Goal: Task Accomplishment & Management: Complete application form

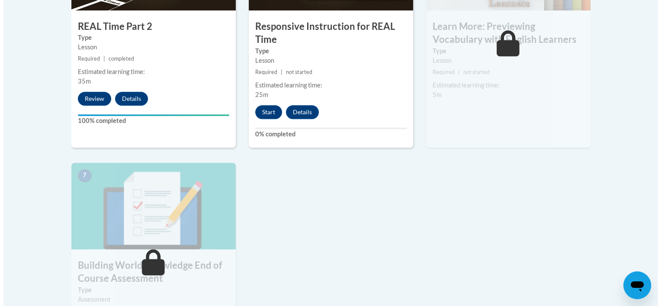
scroll to position [649, 0]
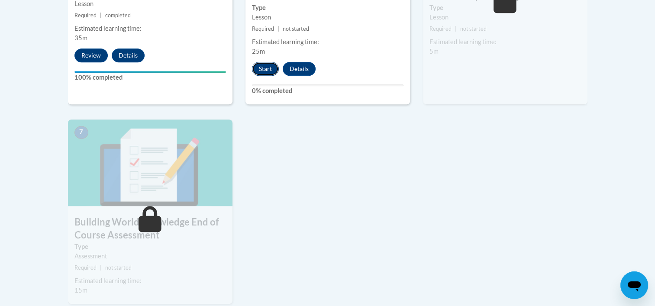
click at [277, 71] on button "Start" at bounding box center [265, 69] width 27 height 14
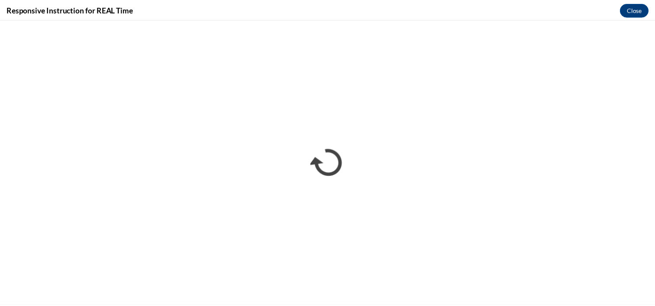
scroll to position [0, 0]
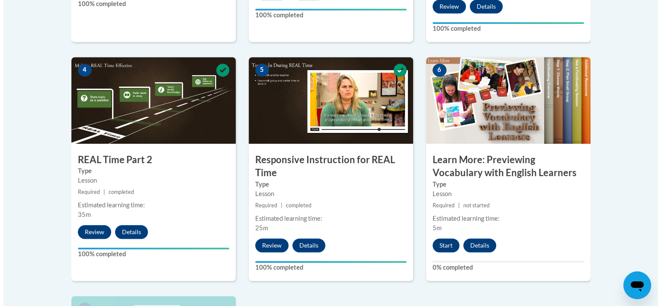
scroll to position [519, 0]
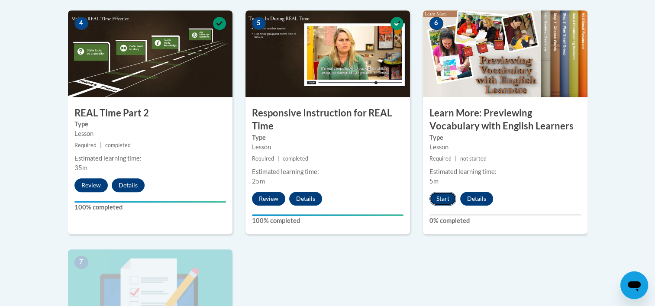
click at [441, 192] on button "Start" at bounding box center [442, 199] width 27 height 14
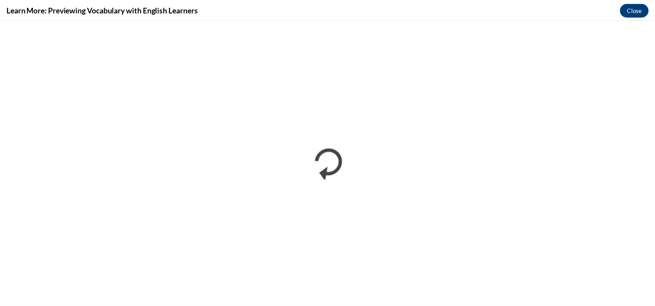
scroll to position [0, 0]
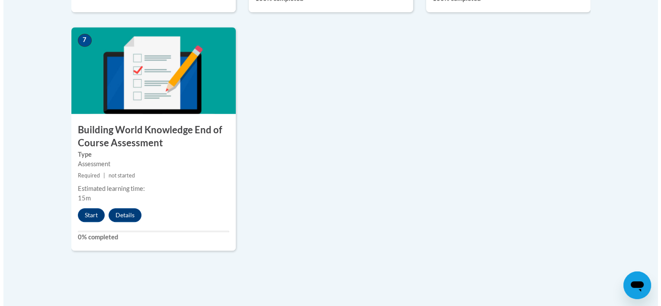
scroll to position [779, 0]
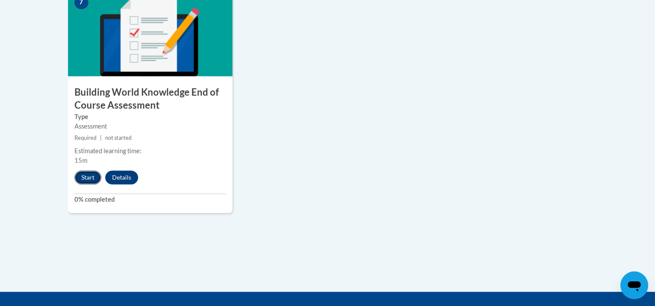
click at [87, 173] on button "Start" at bounding box center [87, 178] width 27 height 14
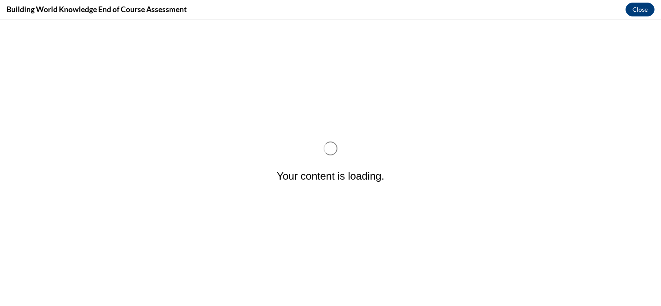
scroll to position [0, 0]
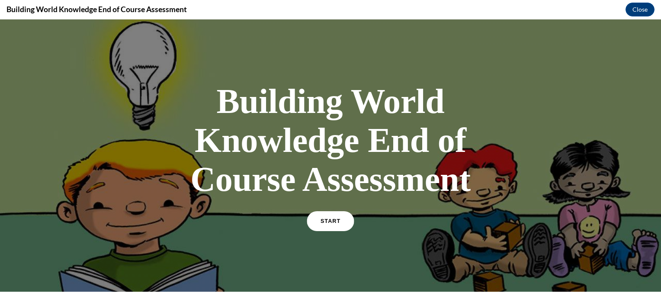
click at [329, 223] on link "START" at bounding box center [330, 221] width 47 height 20
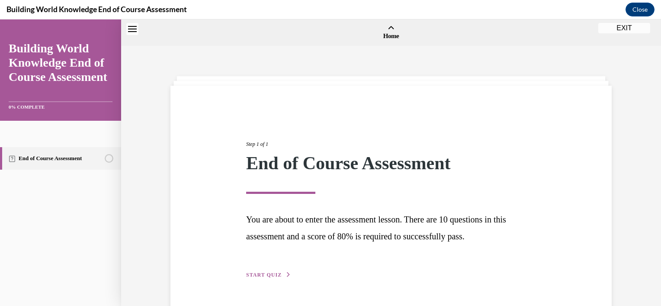
scroll to position [27, 0]
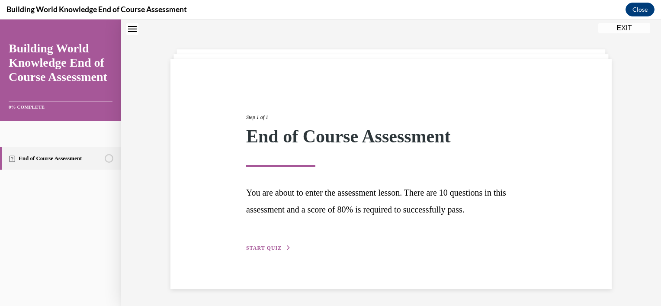
click at [267, 245] on span "START QUIZ" at bounding box center [263, 248] width 35 height 6
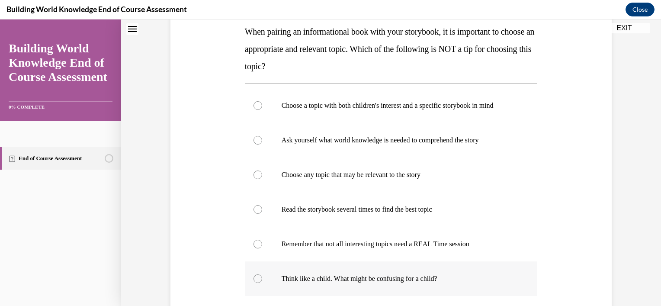
scroll to position [157, 0]
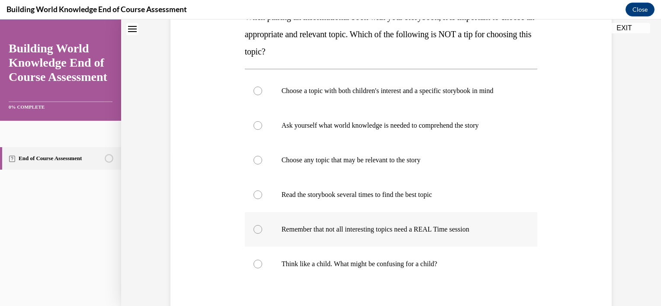
click at [255, 231] on div at bounding box center [258, 229] width 9 height 9
click at [255, 231] on input "Remember that not all interesting topics need a REAL Time session" at bounding box center [258, 229] width 9 height 9
radio input "true"
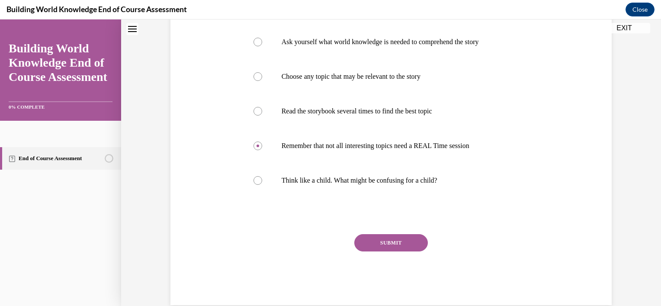
scroll to position [256, 0]
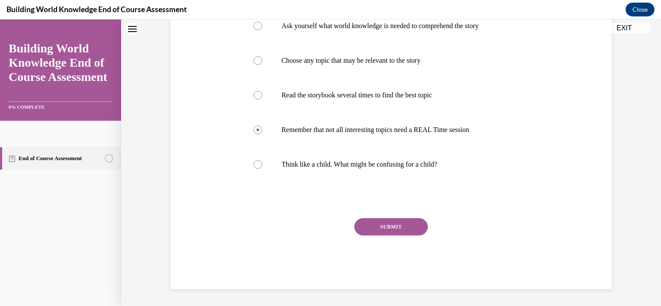
click at [364, 227] on button "SUBMIT" at bounding box center [391, 226] width 74 height 17
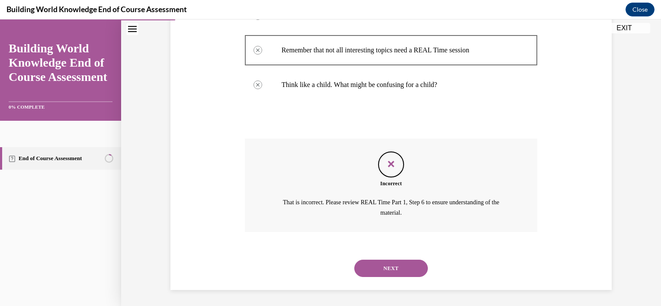
scroll to position [337, 0]
click at [395, 265] on button "NEXT" at bounding box center [391, 267] width 74 height 17
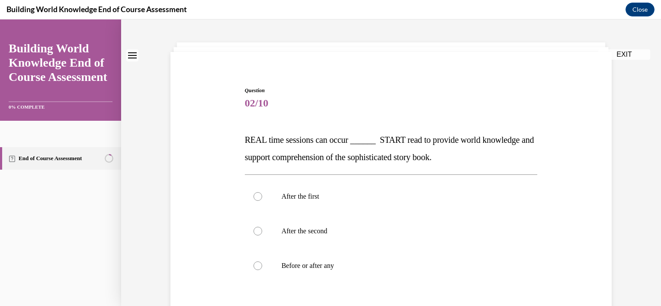
scroll to position [43, 0]
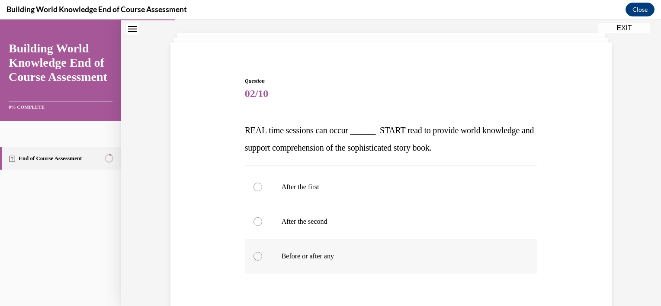
click at [254, 254] on div at bounding box center [258, 256] width 9 height 9
click at [254, 254] on input "Before or after any" at bounding box center [258, 256] width 9 height 9
radio input "true"
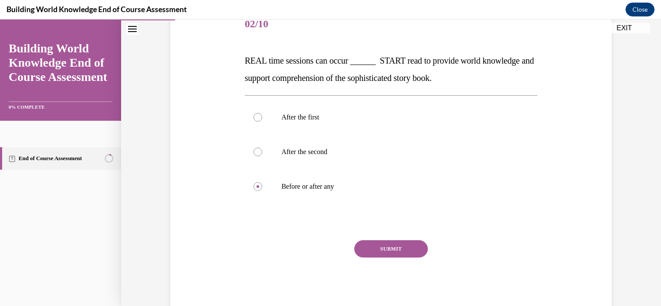
scroll to position [130, 0]
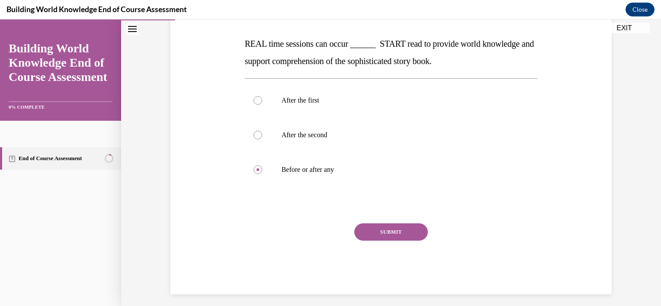
click at [394, 232] on button "SUBMIT" at bounding box center [391, 231] width 74 height 17
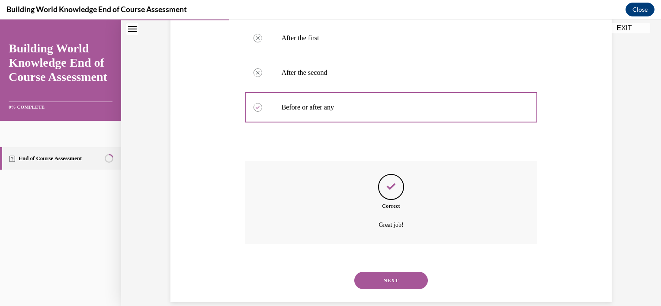
scroll to position [205, 0]
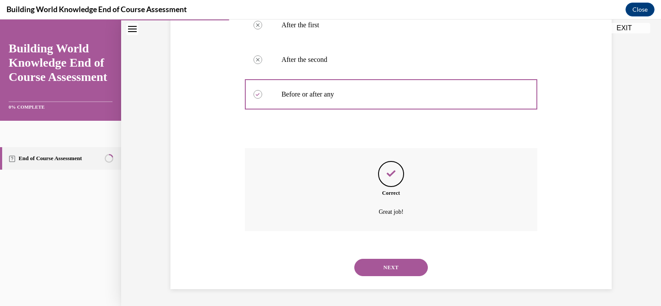
click at [405, 265] on button "NEXT" at bounding box center [391, 267] width 74 height 17
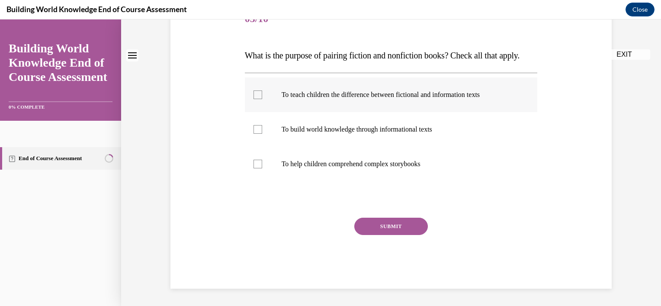
scroll to position [0, 0]
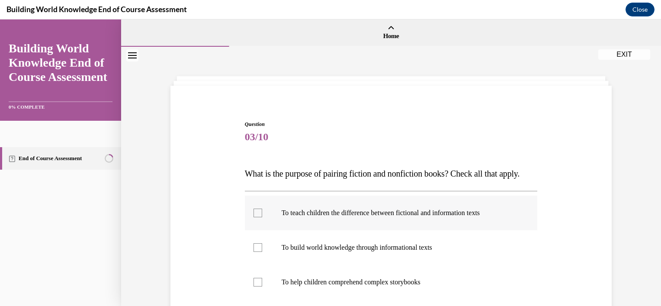
click at [255, 217] on div at bounding box center [258, 213] width 9 height 9
click at [255, 217] on input "To teach children the difference between fictional and information texts" at bounding box center [258, 213] width 9 height 9
checkbox input "true"
click at [254, 252] on div at bounding box center [258, 247] width 9 height 9
click at [254, 252] on input "To build world knowledge through informational texts" at bounding box center [258, 247] width 9 height 9
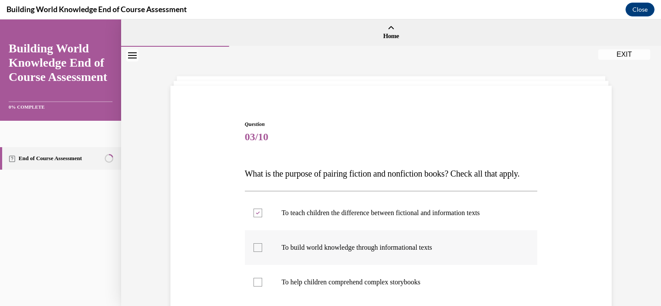
checkbox input "true"
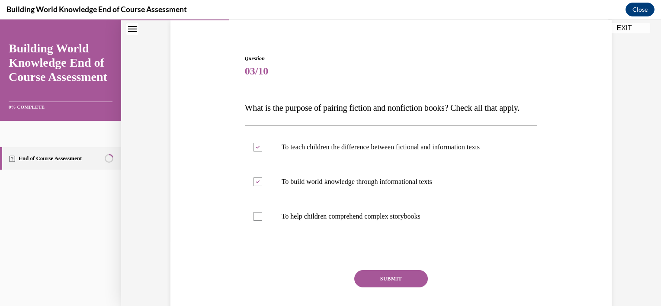
scroll to position [87, 0]
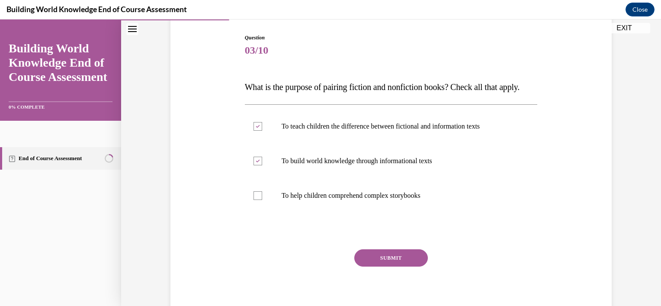
click at [397, 267] on button "SUBMIT" at bounding box center [391, 257] width 74 height 17
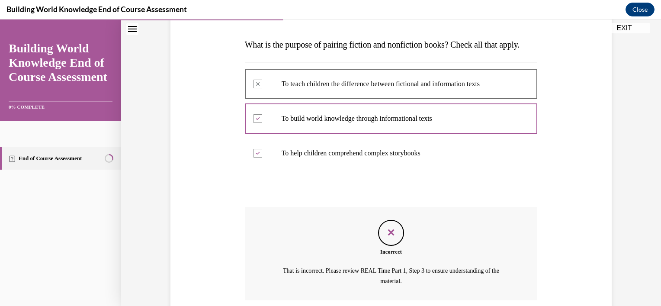
scroll to position [216, 0]
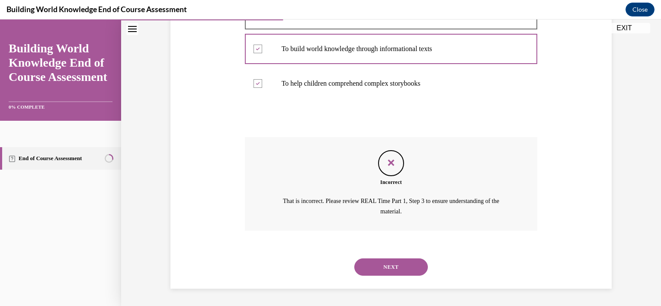
click at [372, 262] on button "NEXT" at bounding box center [391, 266] width 74 height 17
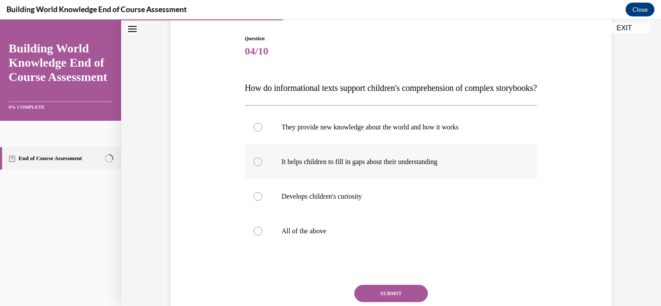
scroll to position [87, 0]
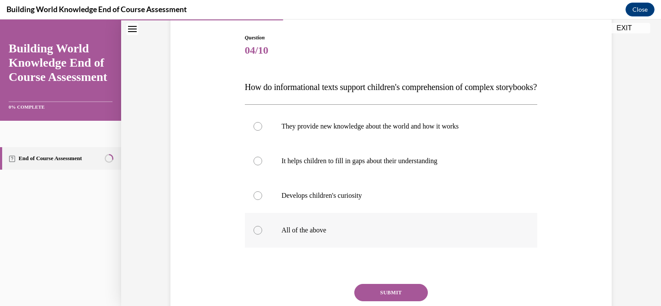
click at [254, 235] on div at bounding box center [258, 230] width 9 height 9
click at [254, 235] on input "All of the above" at bounding box center [258, 230] width 9 height 9
radio input "true"
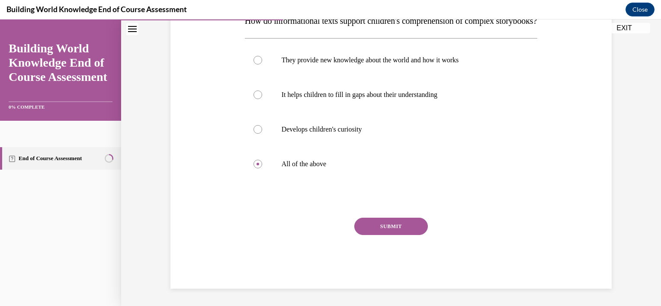
scroll to position [170, 0]
click at [401, 230] on button "SUBMIT" at bounding box center [391, 226] width 74 height 17
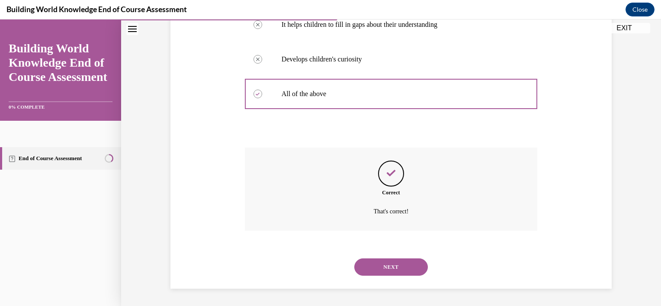
scroll to position [240, 0]
click at [382, 268] on button "NEXT" at bounding box center [391, 266] width 74 height 17
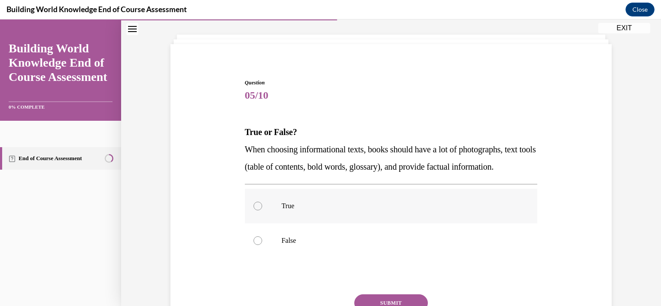
scroll to position [43, 0]
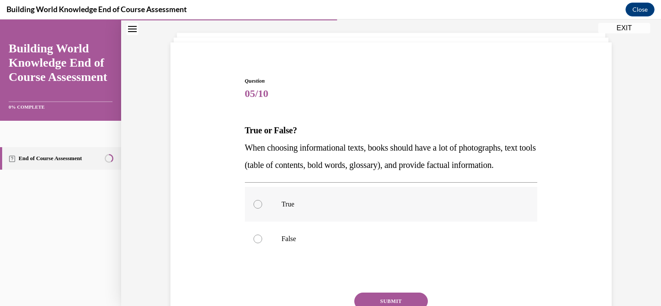
click at [256, 209] on div at bounding box center [258, 204] width 9 height 9
click at [256, 209] on input "True" at bounding box center [258, 204] width 9 height 9
radio input "true"
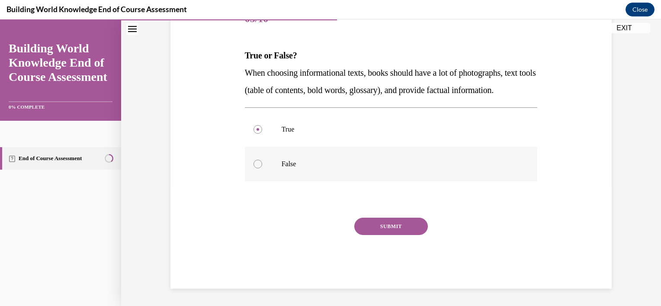
scroll to position [135, 0]
click at [409, 225] on button "SUBMIT" at bounding box center [391, 226] width 74 height 17
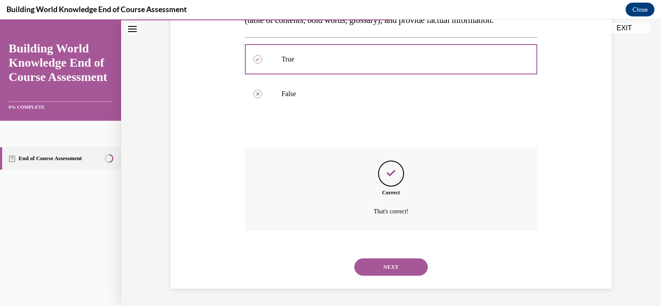
scroll to position [205, 0]
click at [387, 268] on button "NEXT" at bounding box center [391, 266] width 74 height 17
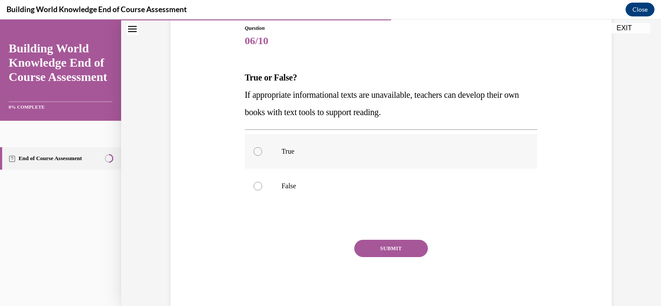
click at [254, 152] on div at bounding box center [258, 151] width 9 height 9
click at [254, 152] on input "True" at bounding box center [258, 151] width 9 height 9
radio input "true"
click at [377, 248] on button "SUBMIT" at bounding box center [391, 248] width 74 height 17
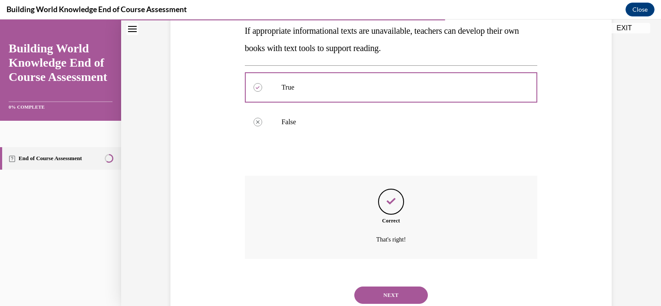
scroll to position [188, 0]
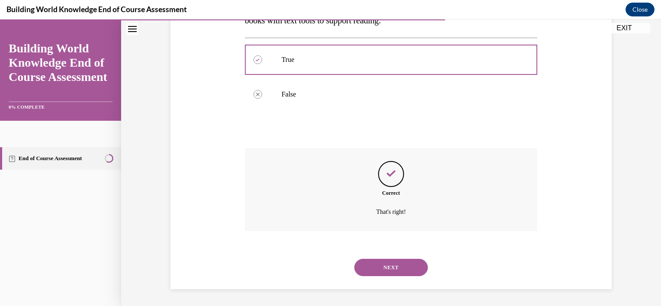
click at [404, 259] on button "NEXT" at bounding box center [391, 267] width 74 height 17
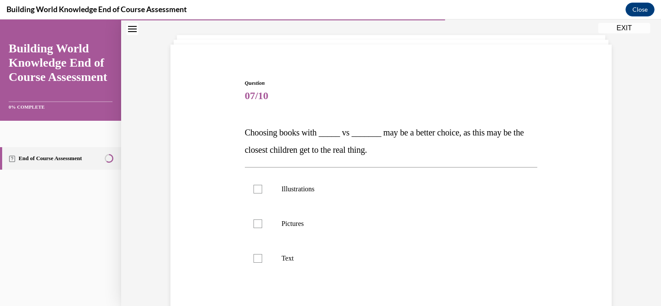
scroll to position [43, 0]
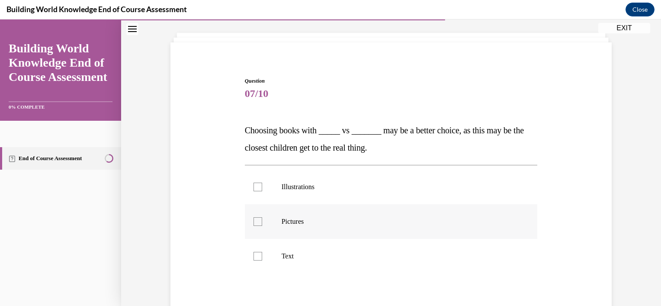
click at [254, 219] on div at bounding box center [258, 221] width 9 height 9
click at [254, 219] on input "Pictures" at bounding box center [258, 221] width 9 height 9
checkbox input "true"
click at [258, 187] on div at bounding box center [258, 187] width 9 height 9
click at [258, 187] on input "Illustrations" at bounding box center [258, 187] width 9 height 9
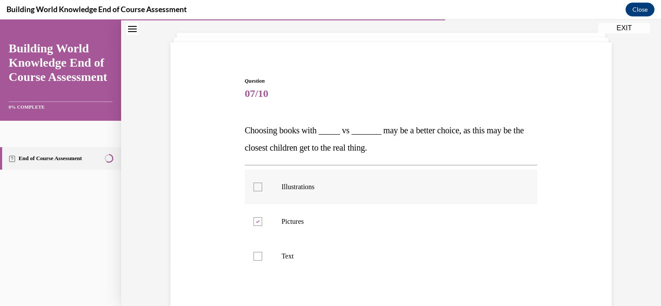
checkbox input "true"
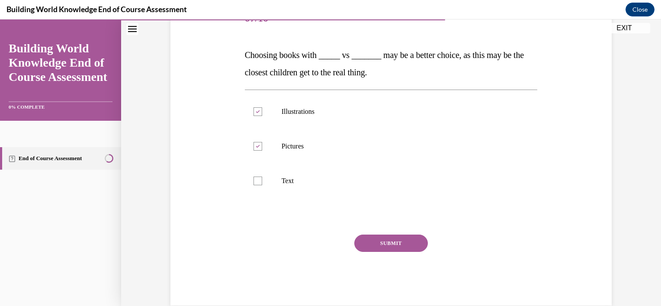
scroll to position [130, 0]
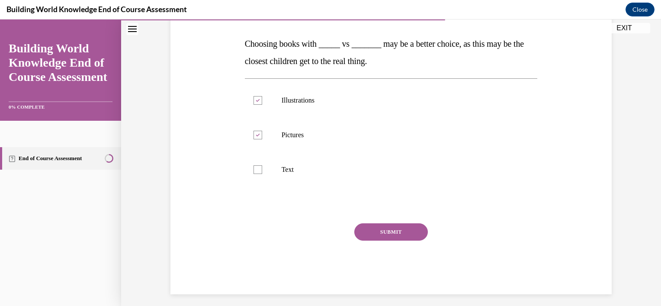
click at [391, 229] on button "SUBMIT" at bounding box center [391, 231] width 74 height 17
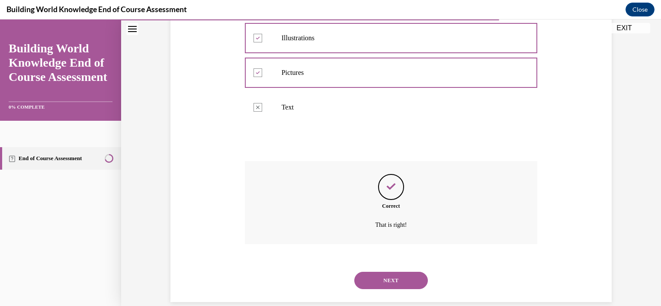
scroll to position [205, 0]
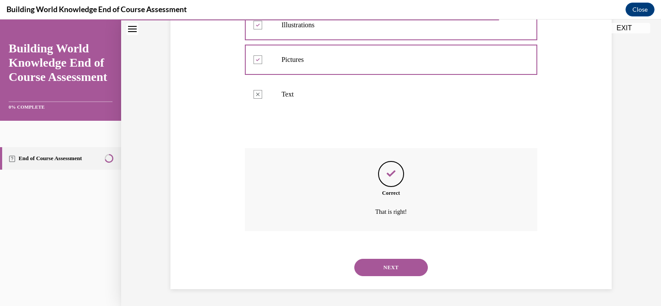
click at [391, 263] on button "NEXT" at bounding box center [391, 267] width 74 height 17
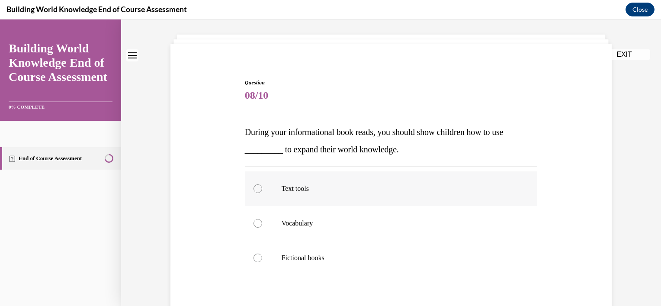
scroll to position [43, 0]
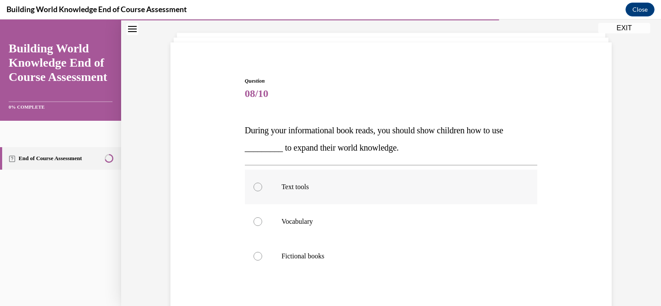
click at [254, 183] on div at bounding box center [258, 187] width 9 height 9
click at [254, 183] on input "Text tools" at bounding box center [258, 187] width 9 height 9
radio input "true"
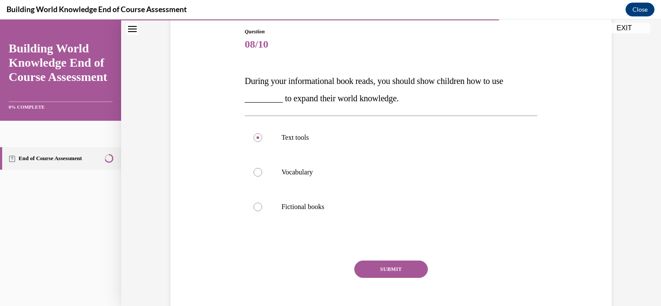
scroll to position [130, 0]
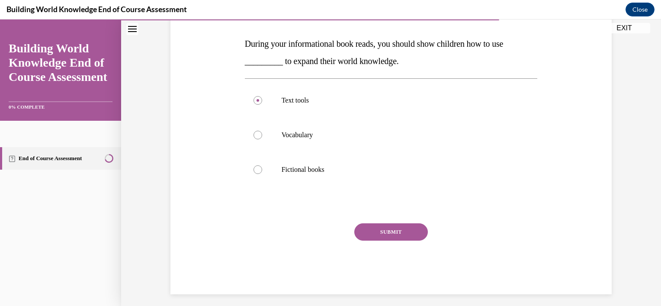
click at [388, 229] on button "SUBMIT" at bounding box center [391, 231] width 74 height 17
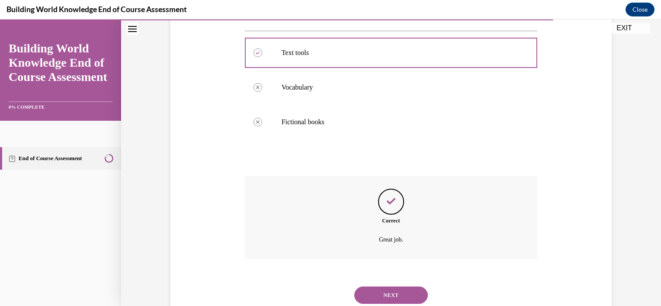
scroll to position [205, 0]
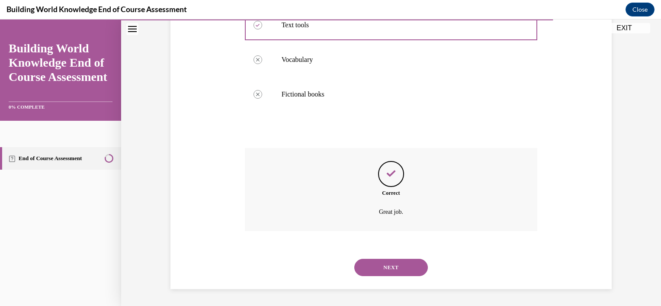
click at [402, 267] on button "NEXT" at bounding box center [391, 267] width 74 height 17
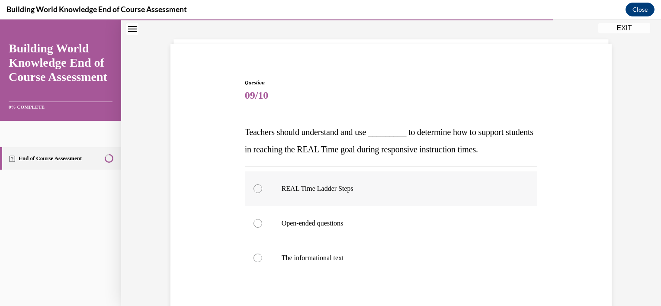
scroll to position [43, 0]
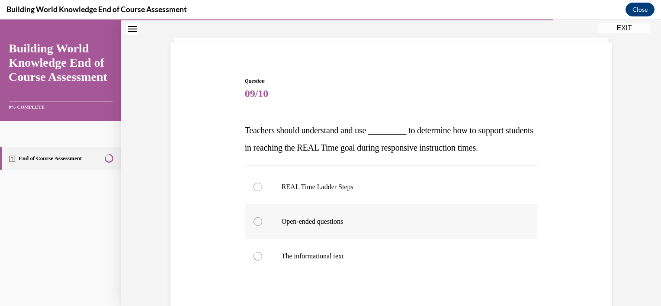
click at [254, 220] on div at bounding box center [258, 221] width 9 height 9
click at [254, 220] on input "Open-ended questions" at bounding box center [258, 221] width 9 height 9
radio input "true"
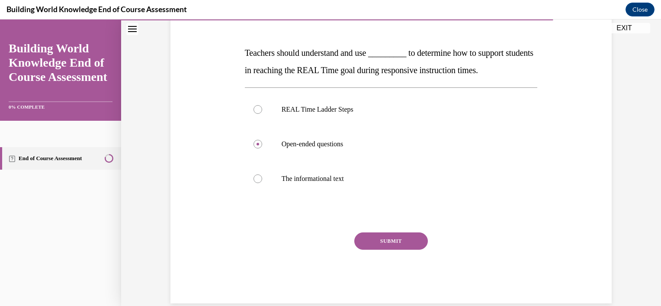
scroll to position [135, 0]
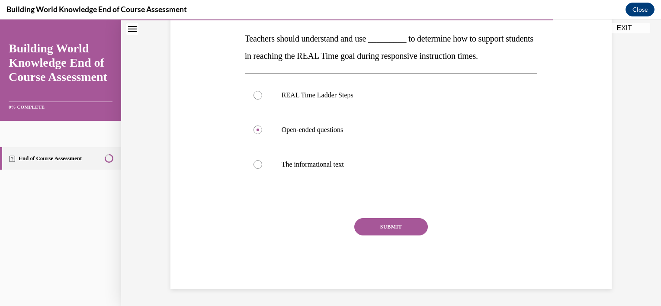
click at [388, 227] on button "SUBMIT" at bounding box center [391, 226] width 74 height 17
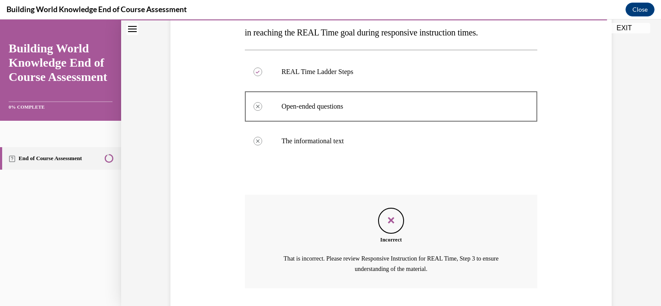
scroll to position [216, 0]
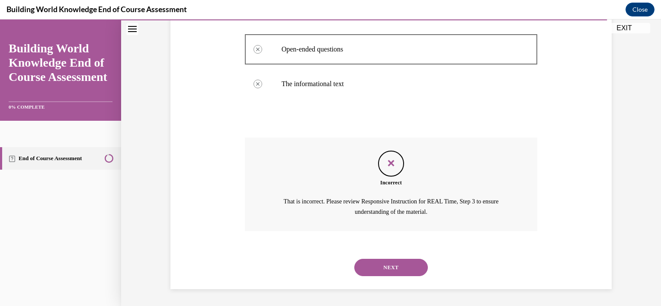
click at [391, 267] on button "NEXT" at bounding box center [391, 267] width 74 height 17
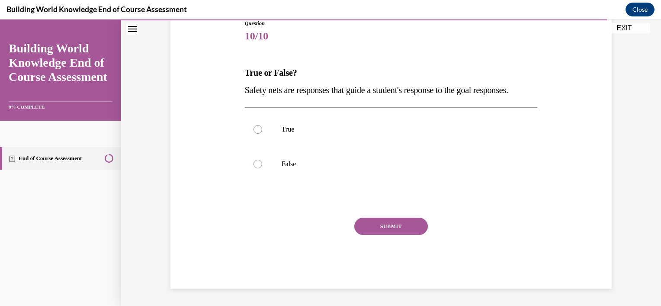
scroll to position [96, 0]
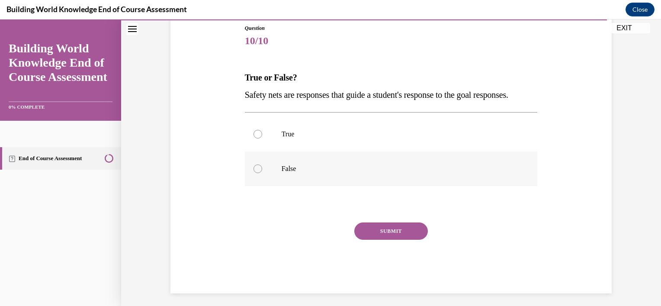
click at [258, 173] on div at bounding box center [258, 168] width 9 height 9
click at [258, 173] on input "False" at bounding box center [258, 168] width 9 height 9
radio input "true"
click at [399, 240] on button "SUBMIT" at bounding box center [391, 230] width 74 height 17
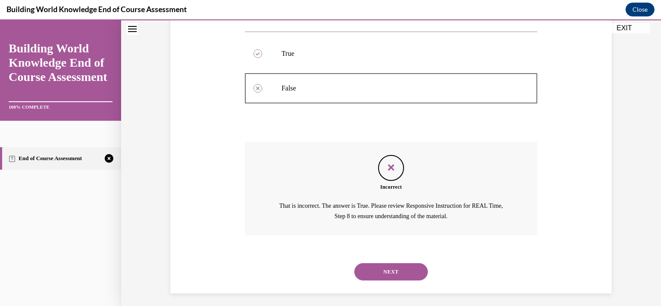
scroll to position [198, 0]
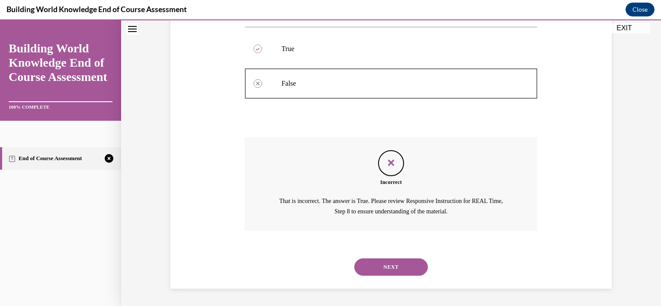
click at [399, 265] on button "NEXT" at bounding box center [391, 266] width 74 height 17
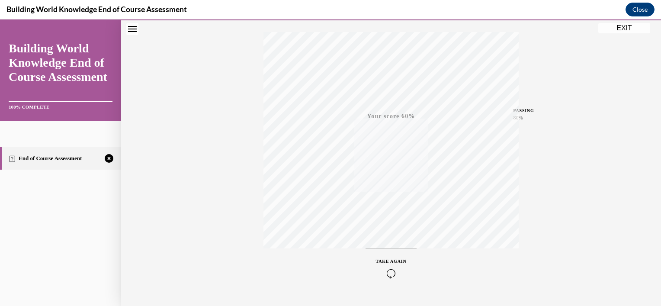
scroll to position [157, 0]
click at [390, 245] on div "TAKE AGAIN" at bounding box center [391, 248] width 31 height 20
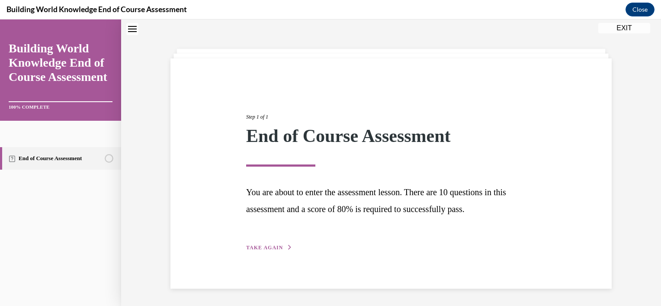
scroll to position [27, 0]
click at [272, 248] on span "TAKE AGAIN" at bounding box center [264, 248] width 37 height 6
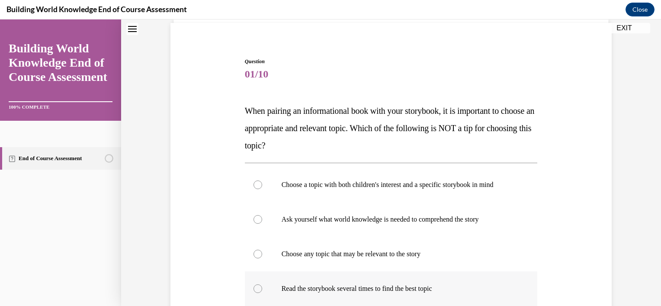
scroll to position [71, 0]
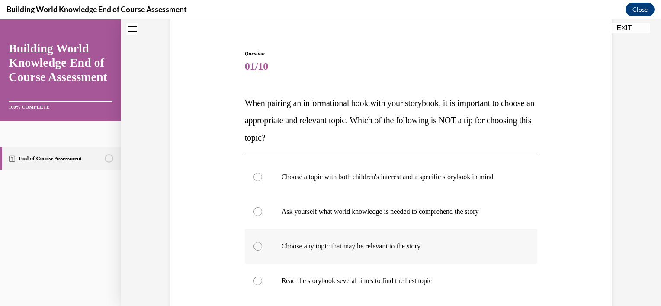
click at [254, 246] on div at bounding box center [258, 246] width 9 height 9
click at [254, 246] on input "Choose any topic that may be relevant to the story" at bounding box center [258, 246] width 9 height 9
radio input "true"
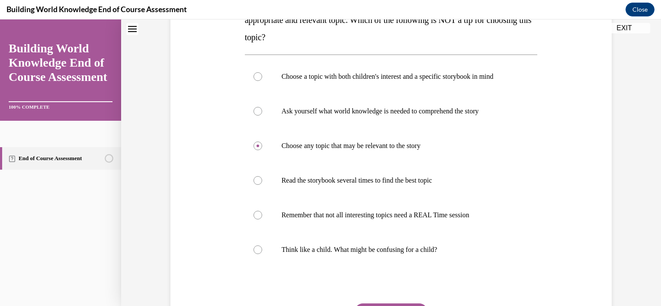
scroll to position [256, 0]
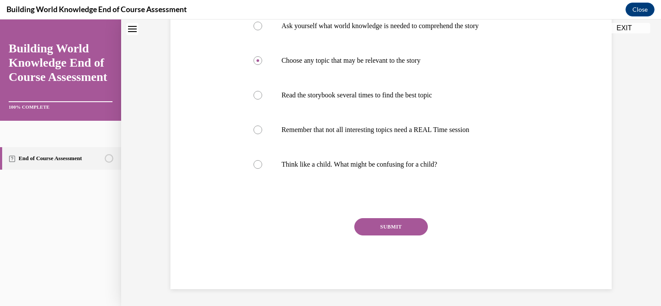
click at [392, 229] on button "SUBMIT" at bounding box center [391, 226] width 74 height 17
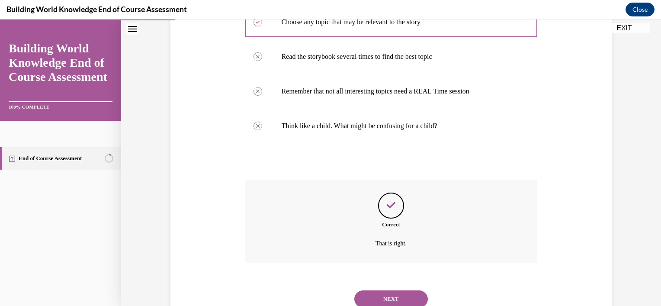
scroll to position [326, 0]
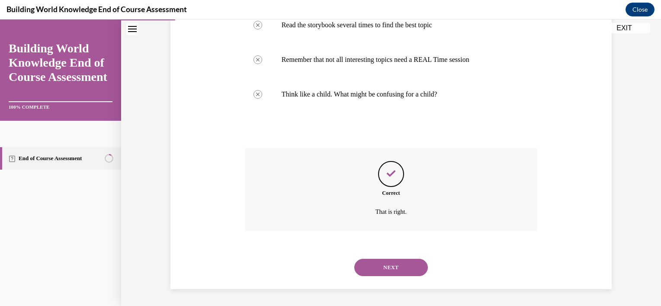
click at [411, 270] on button "NEXT" at bounding box center [391, 267] width 74 height 17
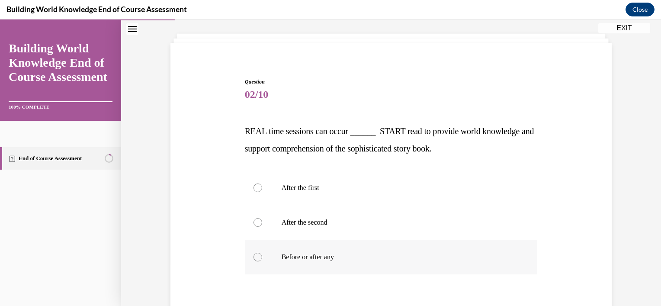
scroll to position [43, 0]
click at [257, 254] on div at bounding box center [258, 256] width 9 height 9
click at [257, 254] on input "Before or after any" at bounding box center [258, 256] width 9 height 9
radio input "true"
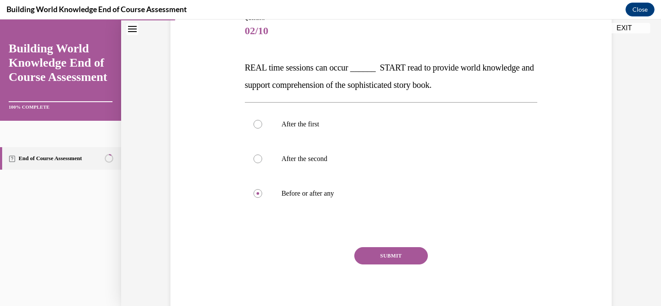
scroll to position [135, 0]
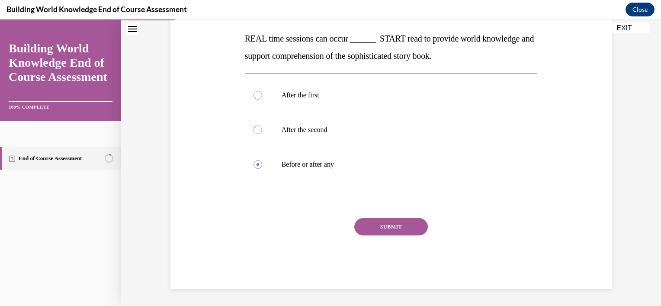
click at [392, 231] on button "SUBMIT" at bounding box center [391, 226] width 74 height 17
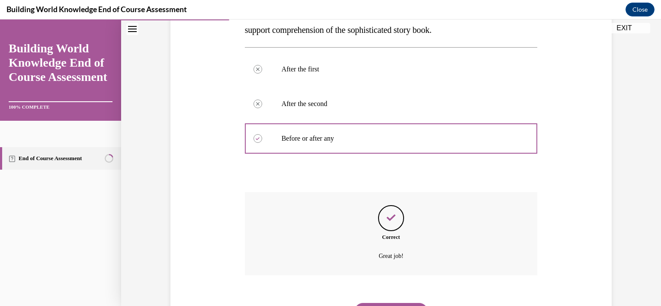
scroll to position [205, 0]
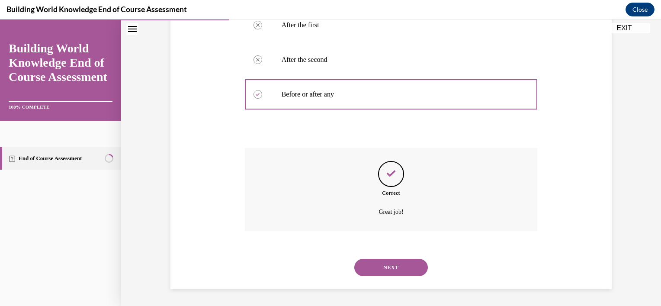
click at [394, 267] on button "NEXT" at bounding box center [391, 267] width 74 height 17
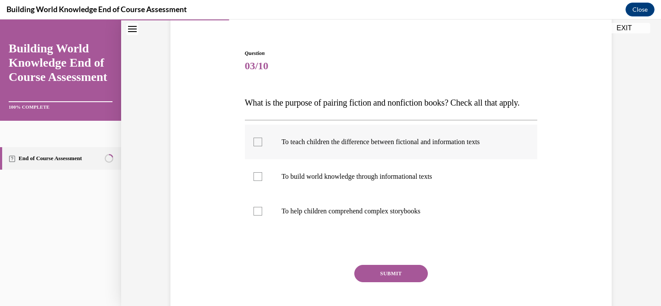
scroll to position [87, 0]
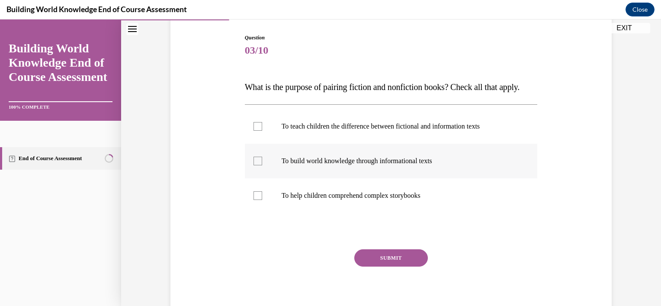
drag, startPoint x: 259, startPoint y: 144, endPoint x: 247, endPoint y: 166, distance: 25.0
click at [259, 144] on label "To teach children the difference between fictional and information texts" at bounding box center [391, 126] width 293 height 35
click at [259, 131] on input "To teach children the difference between fictional and information texts" at bounding box center [258, 126] width 9 height 9
checkbox input "true"
drag, startPoint x: 256, startPoint y: 177, endPoint x: 264, endPoint y: 190, distance: 15.4
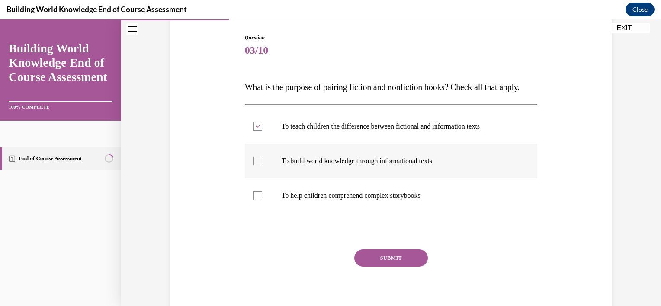
click at [256, 165] on div at bounding box center [258, 161] width 9 height 9
click at [256, 165] on input "To build world knowledge through informational texts" at bounding box center [258, 161] width 9 height 9
checkbox input "true"
drag, startPoint x: 252, startPoint y: 212, endPoint x: 261, endPoint y: 216, distance: 9.3
click at [254, 200] on div at bounding box center [258, 195] width 9 height 9
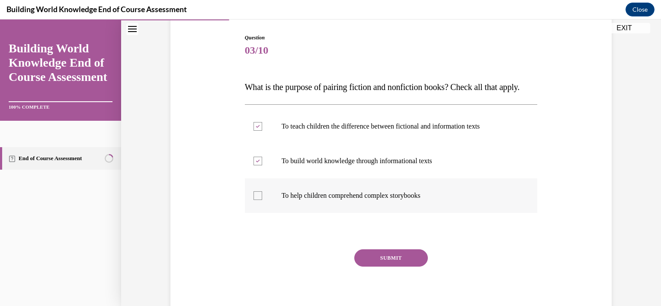
click at [254, 200] on input "To help children comprehend complex storybooks" at bounding box center [258, 195] width 9 height 9
checkbox input "true"
click at [383, 266] on button "SUBMIT" at bounding box center [391, 257] width 74 height 17
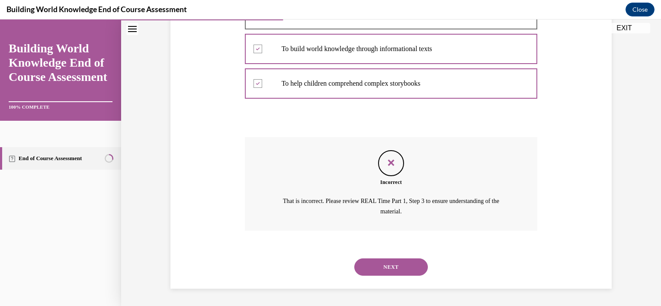
scroll to position [216, 0]
click at [399, 270] on button "NEXT" at bounding box center [391, 266] width 74 height 17
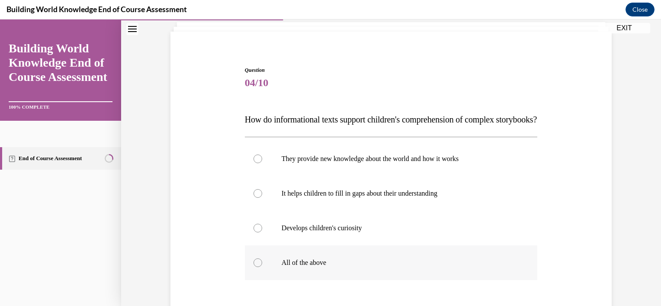
scroll to position [87, 0]
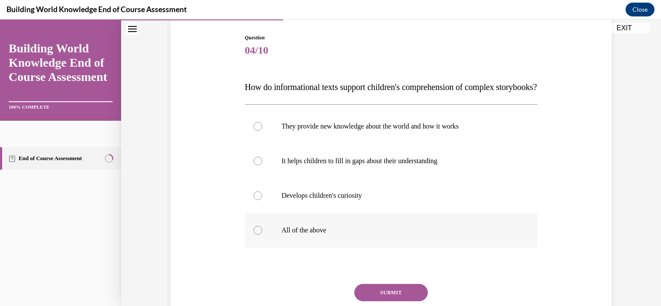
drag, startPoint x: 254, startPoint y: 246, endPoint x: 283, endPoint y: 259, distance: 32.6
click at [254, 235] on div at bounding box center [258, 230] width 9 height 9
click at [254, 235] on input "All of the above" at bounding box center [258, 230] width 9 height 9
radio input "true"
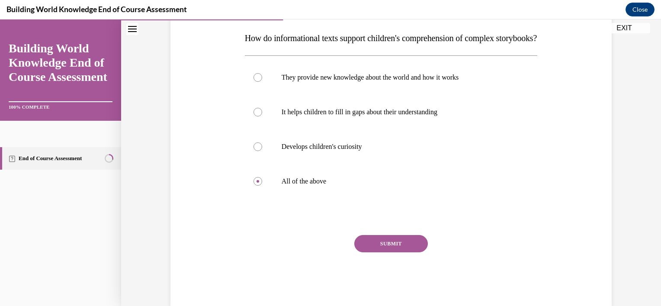
scroll to position [170, 0]
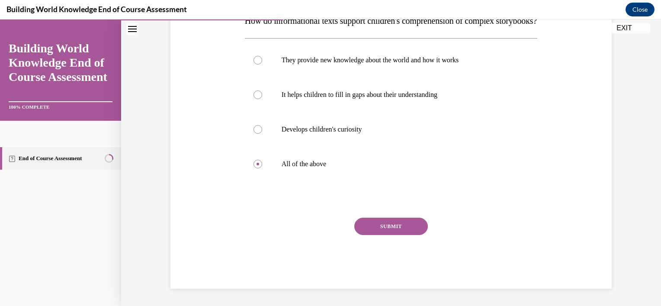
click at [409, 227] on button "SUBMIT" at bounding box center [391, 226] width 74 height 17
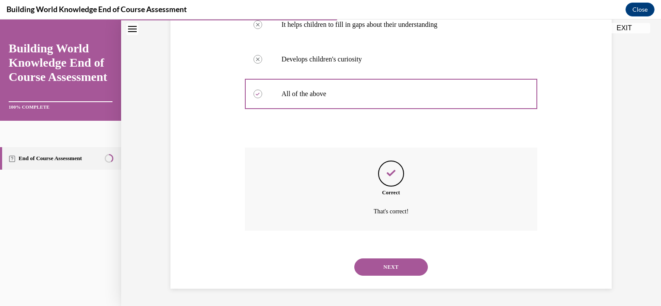
scroll to position [240, 0]
click at [400, 268] on button "NEXT" at bounding box center [391, 266] width 74 height 17
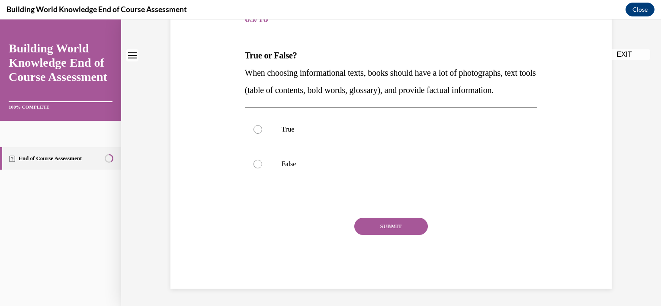
scroll to position [0, 0]
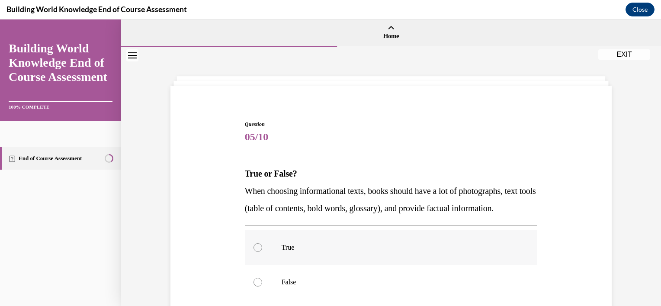
click at [256, 252] on div at bounding box center [258, 247] width 9 height 9
click at [256, 252] on input "True" at bounding box center [258, 247] width 9 height 9
radio input "true"
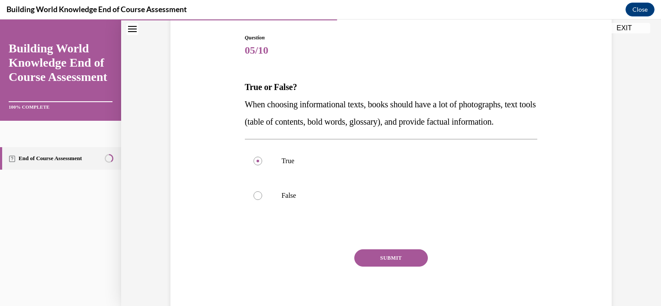
click at [393, 267] on button "SUBMIT" at bounding box center [391, 257] width 74 height 17
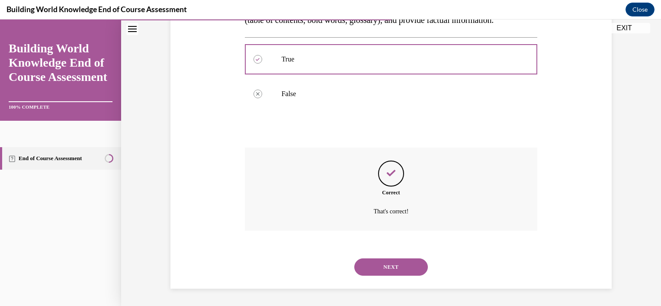
scroll to position [205, 0]
click at [396, 268] on button "NEXT" at bounding box center [391, 266] width 74 height 17
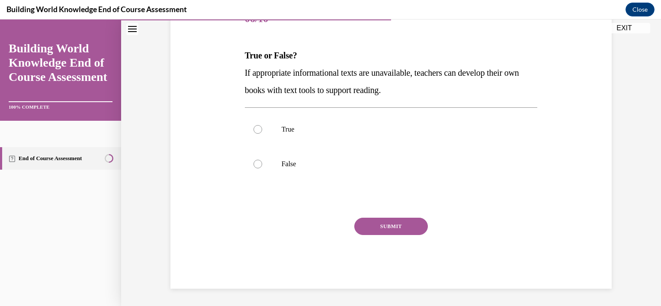
scroll to position [96, 0]
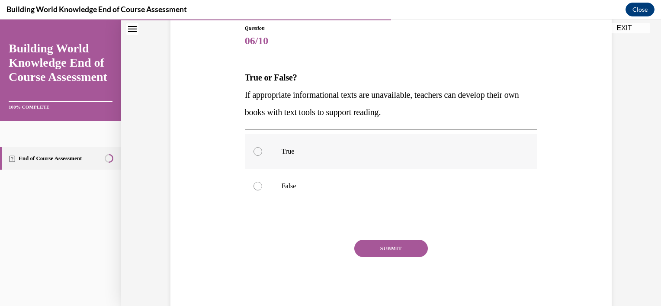
click at [255, 150] on div at bounding box center [258, 151] width 9 height 9
click at [255, 150] on input "True" at bounding box center [258, 151] width 9 height 9
radio input "true"
click at [389, 246] on button "SUBMIT" at bounding box center [391, 248] width 74 height 17
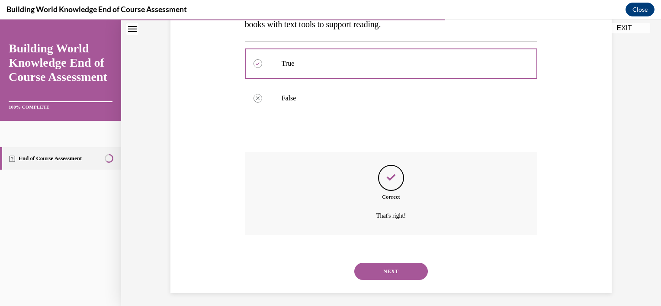
scroll to position [188, 0]
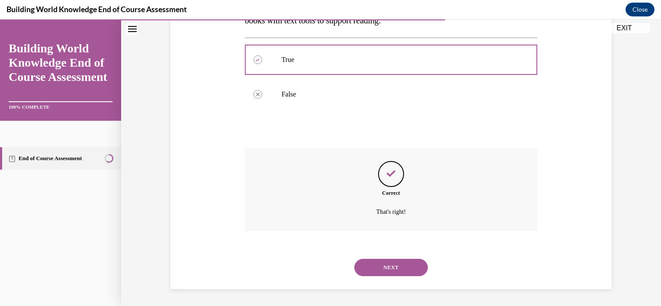
click at [395, 266] on button "NEXT" at bounding box center [391, 267] width 74 height 17
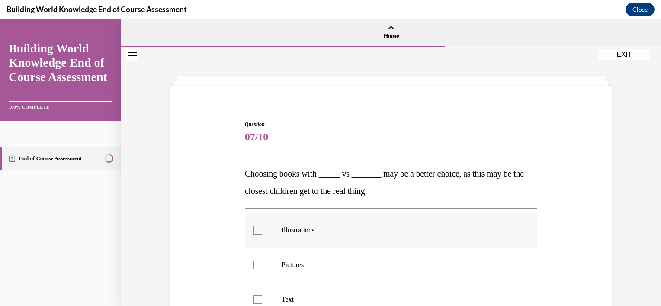
click at [254, 232] on div at bounding box center [258, 230] width 9 height 9
click at [254, 232] on input "Illustrations" at bounding box center [258, 230] width 9 height 9
checkbox input "true"
click at [260, 264] on label "Pictures" at bounding box center [391, 265] width 293 height 35
click at [260, 264] on input "Pictures" at bounding box center [258, 265] width 9 height 9
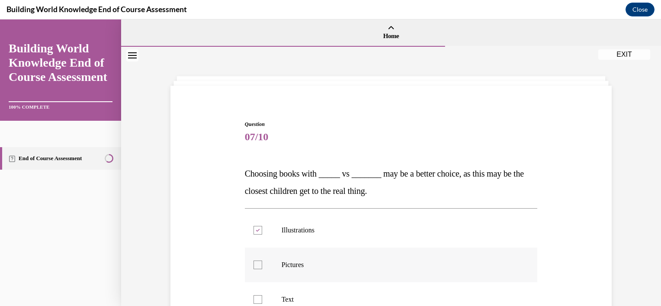
checkbox input "true"
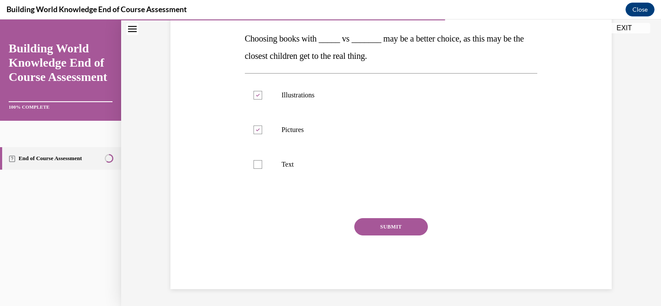
click at [399, 225] on button "SUBMIT" at bounding box center [391, 226] width 74 height 17
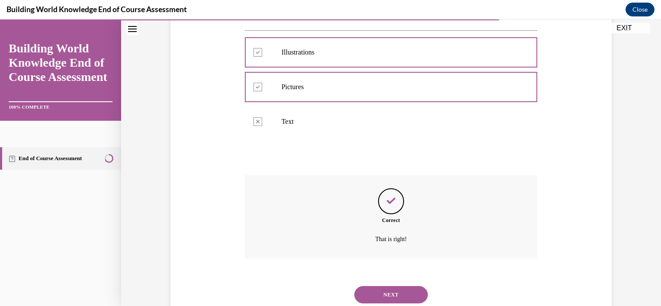
scroll to position [205, 0]
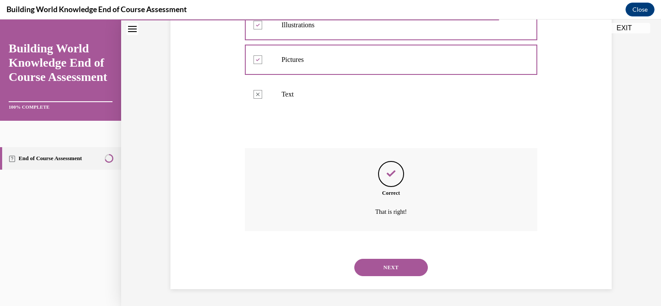
click at [399, 271] on button "NEXT" at bounding box center [391, 267] width 74 height 17
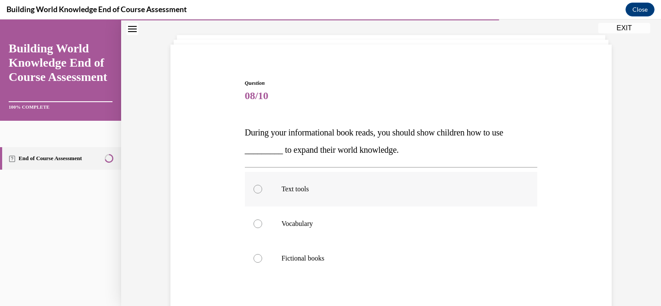
scroll to position [43, 0]
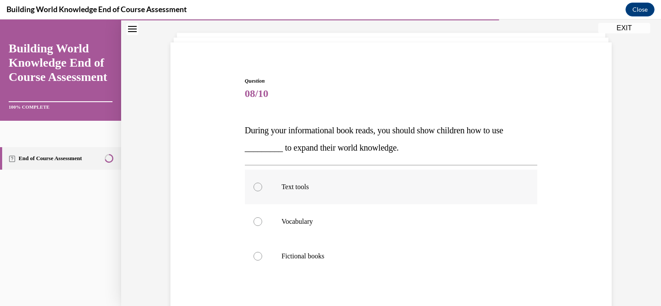
click at [256, 187] on div at bounding box center [258, 187] width 9 height 9
click at [256, 187] on input "Text tools" at bounding box center [258, 187] width 9 height 9
radio input "true"
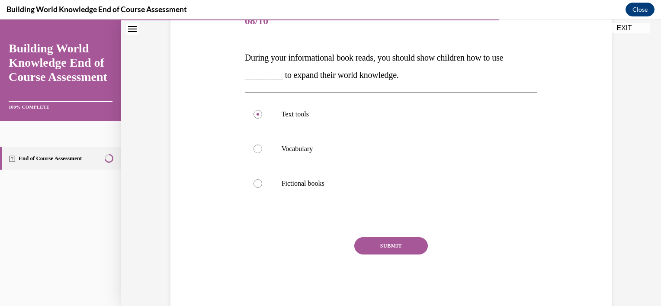
scroll to position [135, 0]
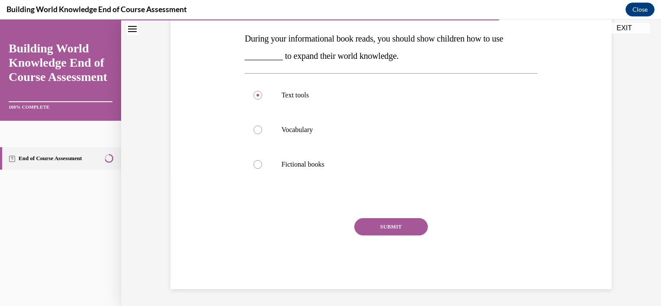
click at [390, 227] on button "SUBMIT" at bounding box center [391, 226] width 74 height 17
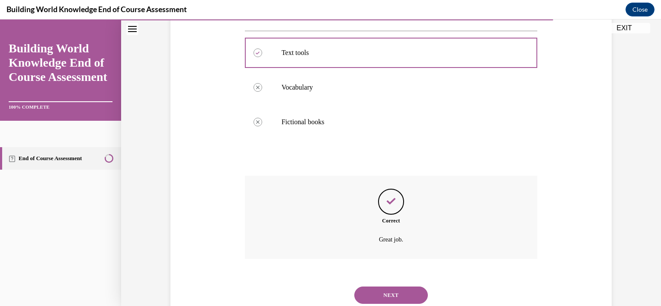
scroll to position [205, 0]
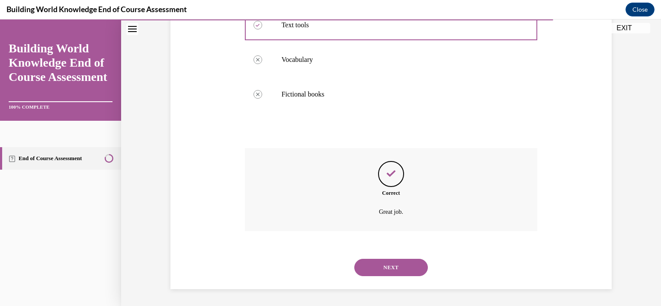
click at [398, 265] on button "NEXT" at bounding box center [391, 267] width 74 height 17
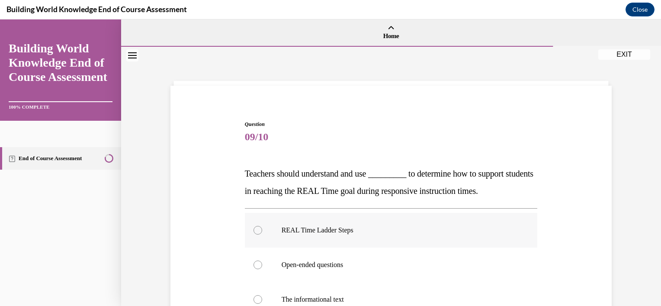
click at [254, 229] on div at bounding box center [258, 230] width 9 height 9
click at [254, 229] on input "REAL Time Ladder Steps" at bounding box center [258, 230] width 9 height 9
radio input "true"
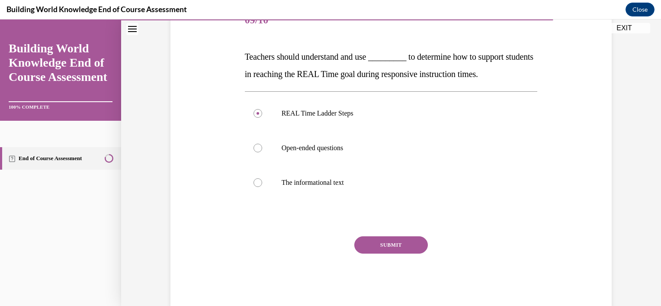
scroll to position [130, 0]
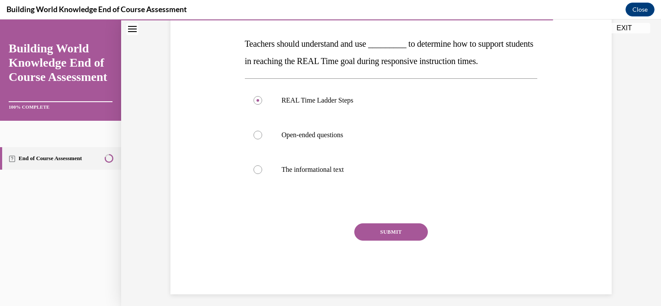
click at [389, 234] on button "SUBMIT" at bounding box center [391, 231] width 74 height 17
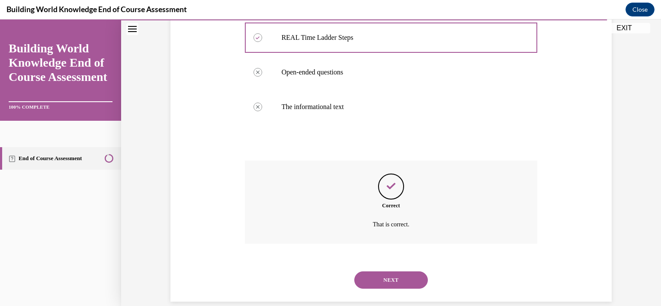
scroll to position [205, 0]
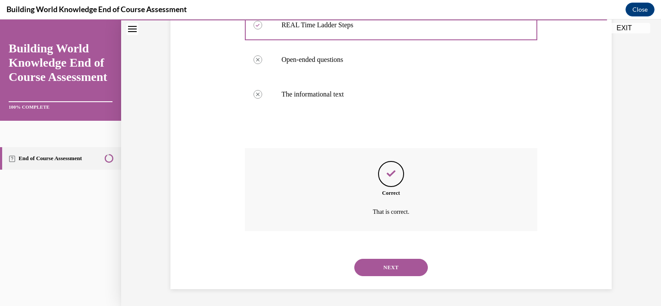
click at [389, 267] on button "NEXT" at bounding box center [391, 267] width 74 height 17
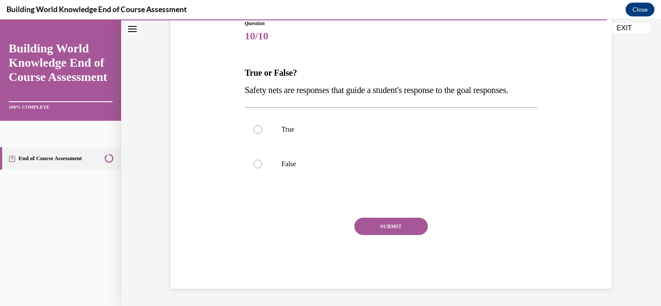
scroll to position [96, 0]
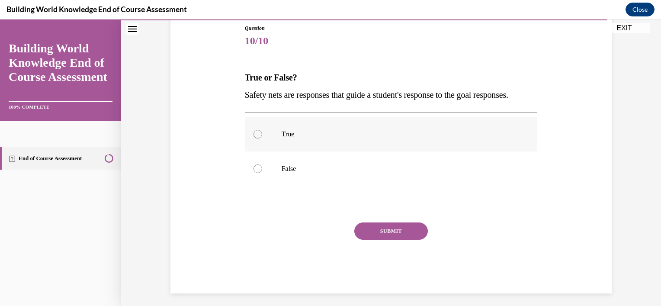
click at [256, 138] on div at bounding box center [258, 134] width 9 height 9
click at [256, 138] on input "True" at bounding box center [258, 134] width 9 height 9
radio input "true"
click at [396, 240] on button "SUBMIT" at bounding box center [391, 230] width 74 height 17
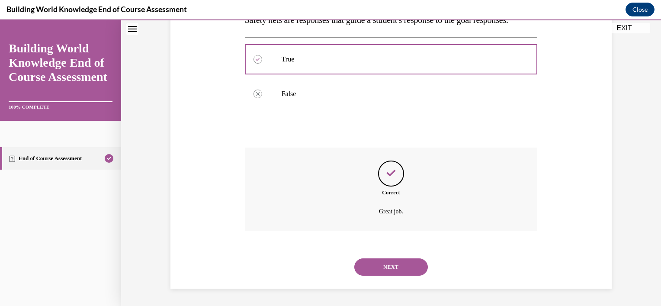
scroll to position [188, 0]
click at [393, 268] on button "NEXT" at bounding box center [391, 266] width 74 height 17
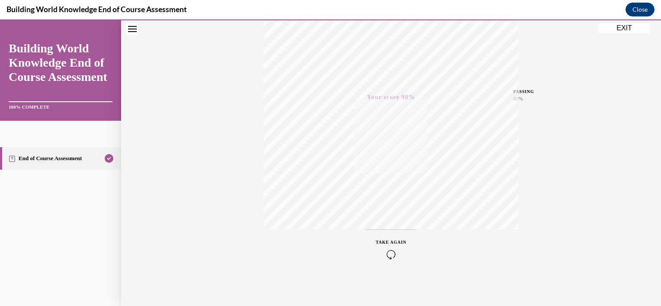
scroll to position [157, 0]
click at [625, 23] on button "EXIT" at bounding box center [625, 28] width 52 height 10
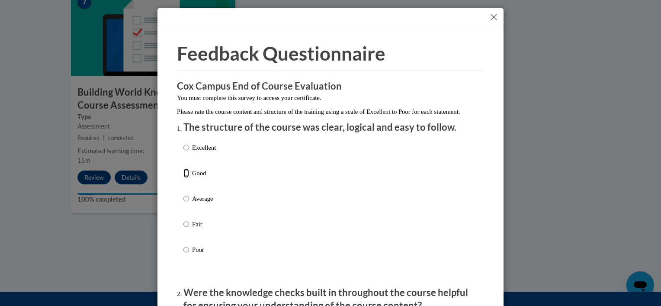
click at [183, 178] on input "Good" at bounding box center [186, 173] width 6 height 10
radio input "true"
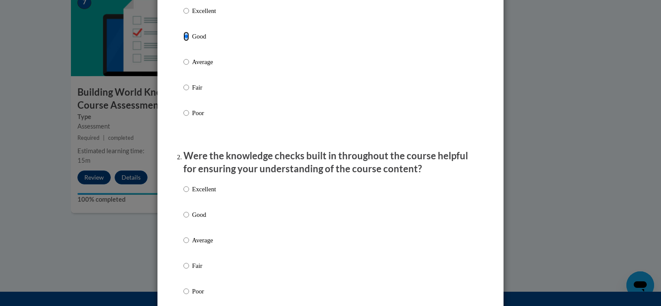
scroll to position [173, 0]
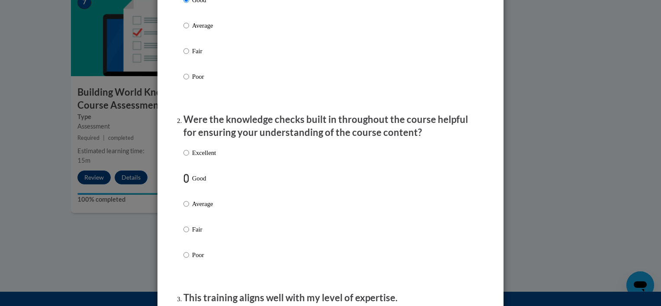
click at [184, 183] on input "Good" at bounding box center [186, 179] width 6 height 10
radio input "true"
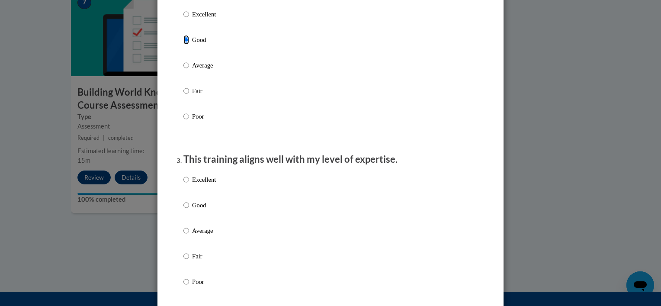
scroll to position [346, 0]
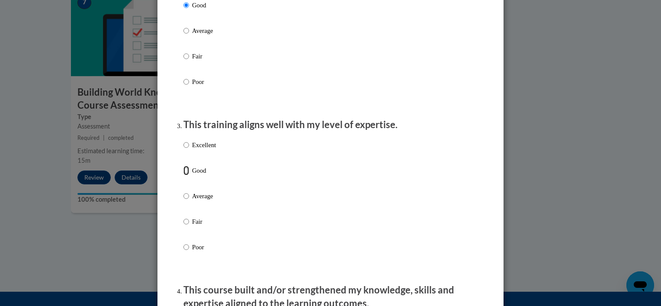
click at [183, 175] on input "Good" at bounding box center [186, 171] width 6 height 10
radio input "true"
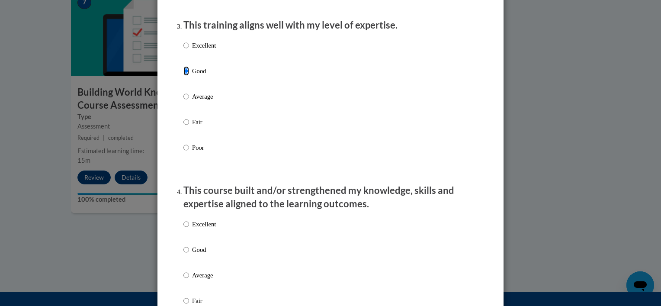
scroll to position [519, 0]
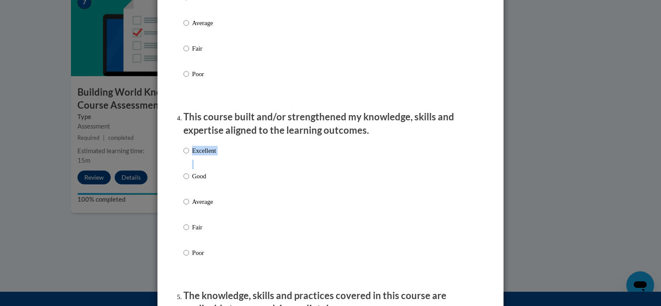
click at [183, 181] on input "Good" at bounding box center [186, 176] width 6 height 10
radio input "true"
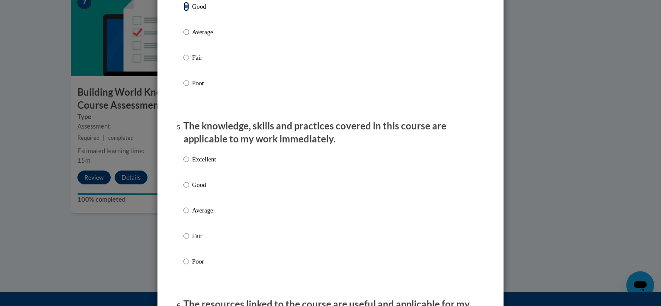
scroll to position [692, 0]
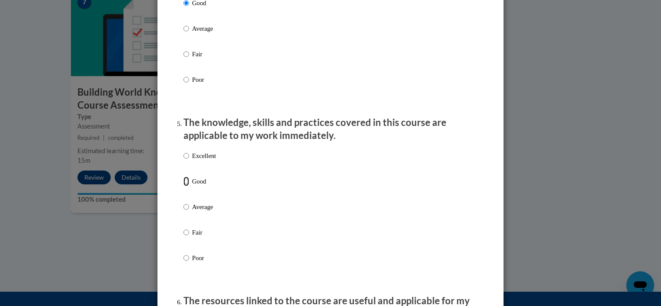
click at [183, 186] on input "Good" at bounding box center [186, 182] width 6 height 10
radio input "true"
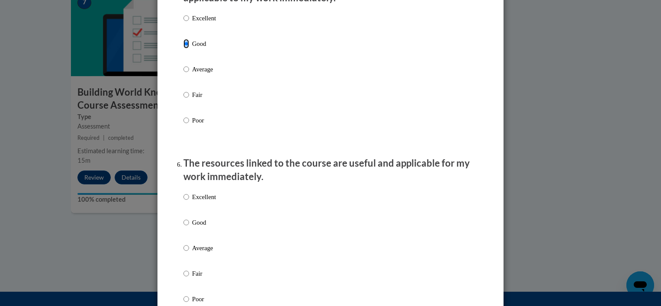
scroll to position [866, 0]
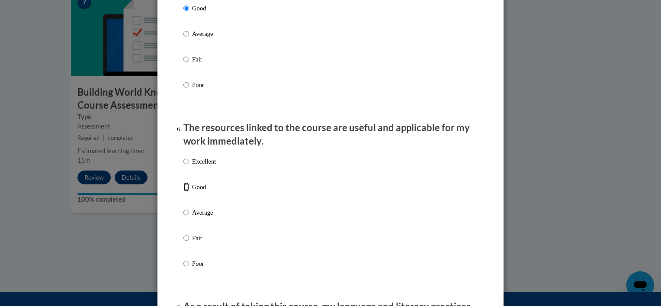
click at [183, 192] on input "Good" at bounding box center [186, 187] width 6 height 10
radio input "true"
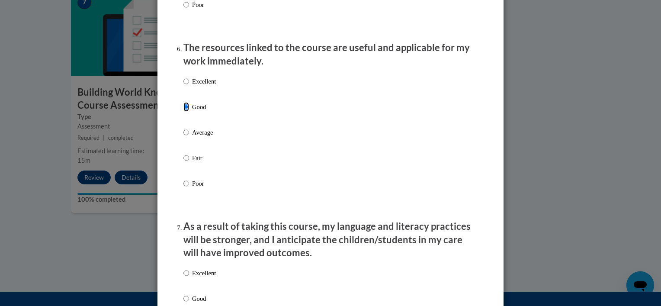
scroll to position [1039, 0]
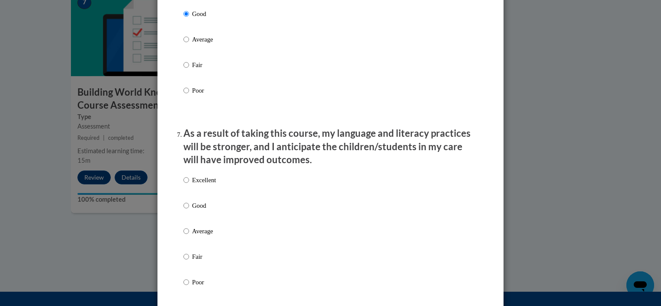
click at [186, 213] on label "Good" at bounding box center [199, 212] width 32 height 23
click at [186, 210] on input "Good" at bounding box center [186, 206] width 6 height 10
radio input "true"
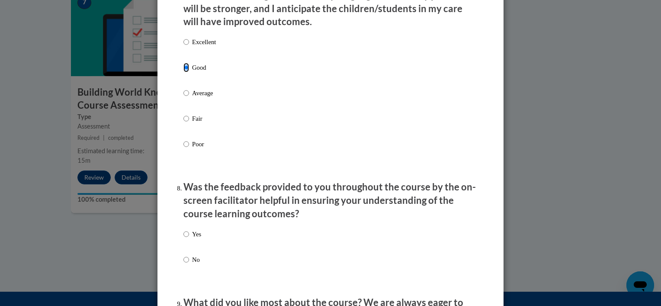
scroll to position [1255, 0]
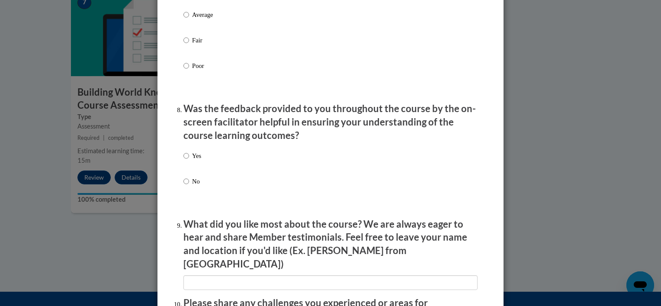
click at [192, 161] on p "Yes" at bounding box center [196, 156] width 9 height 10
click at [189, 161] on input "Yes" at bounding box center [186, 156] width 6 height 10
radio input "true"
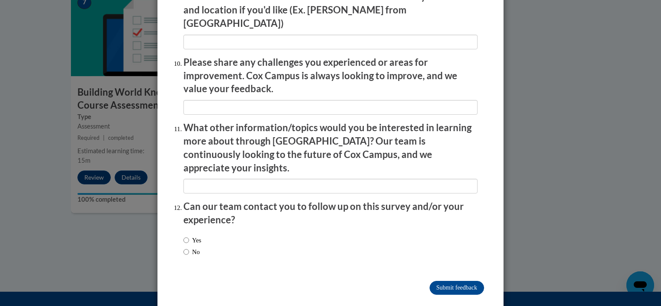
scroll to position [1496, 0]
click at [183, 235] on input "Yes" at bounding box center [186, 240] width 6 height 10
radio input "true"
click at [445, 280] on input "Submit feedback" at bounding box center [457, 287] width 55 height 14
